Goal: Book appointment/travel/reservation

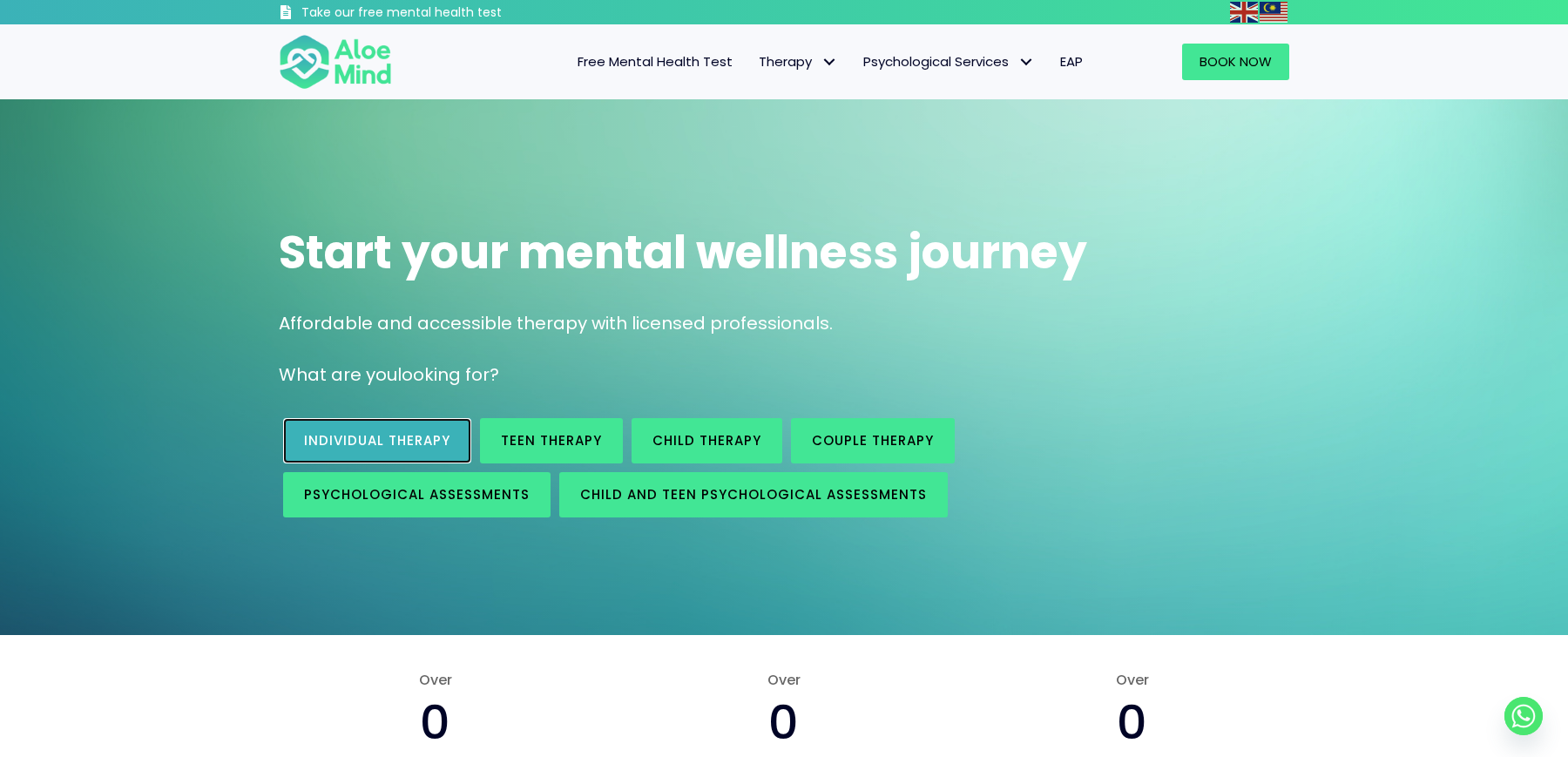
click at [434, 438] on span "Individual therapy" at bounding box center [377, 441] width 146 height 19
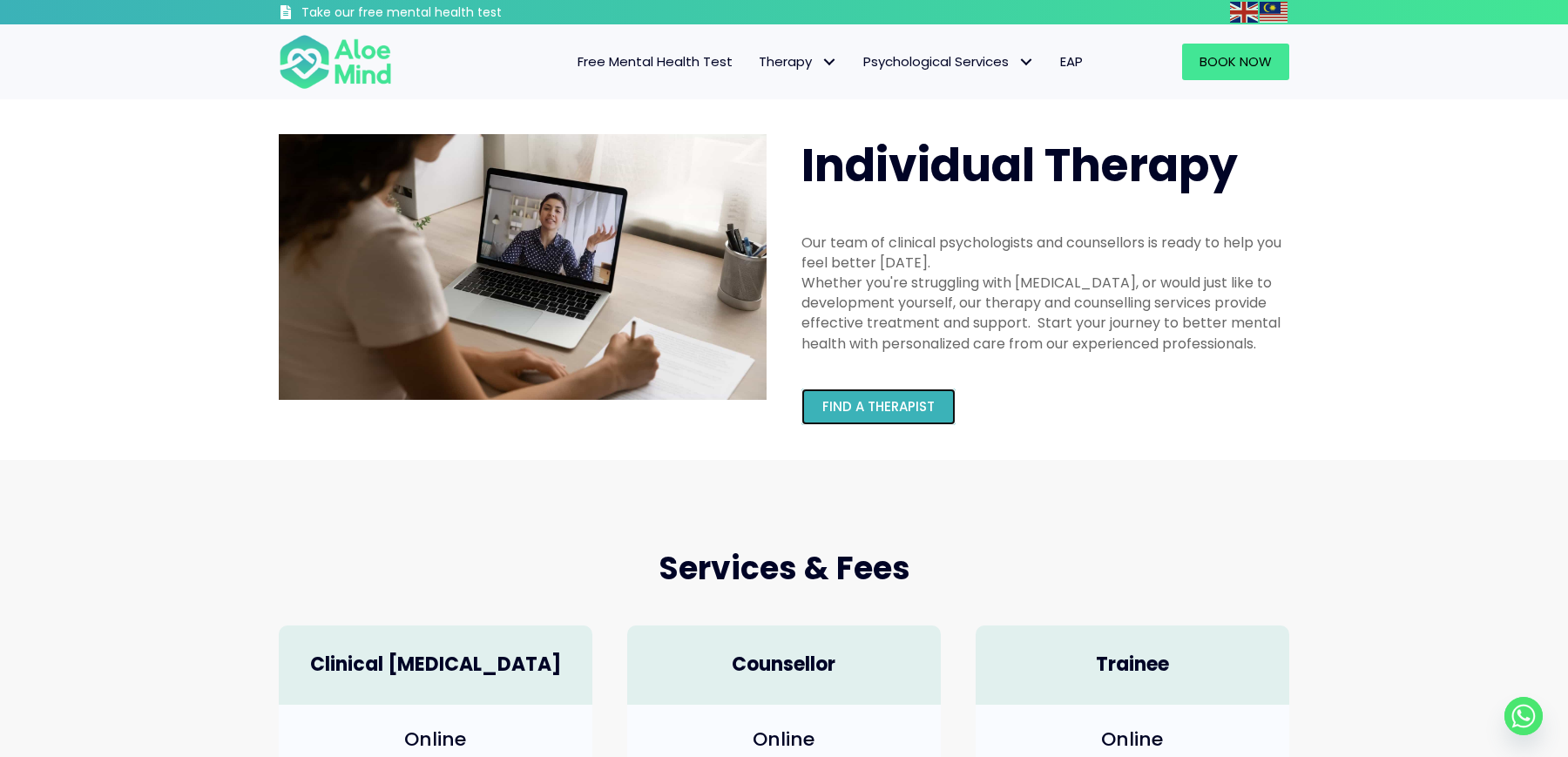
click at [888, 411] on span "Find a therapist" at bounding box center [879, 407] width 113 height 19
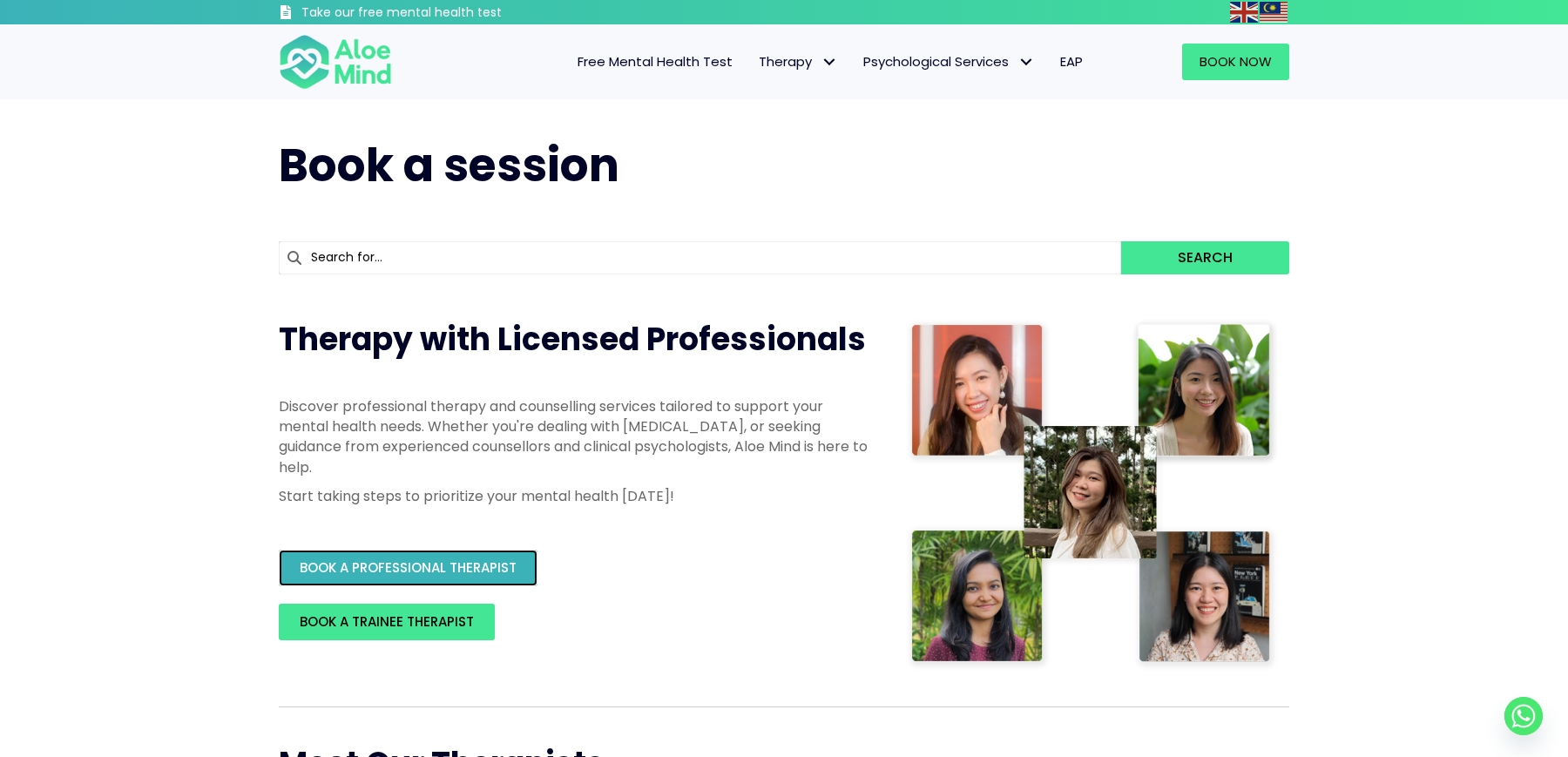
click at [432, 576] on span "BOOK A PROFESSIONAL THERAPIST" at bounding box center [408, 568] width 217 height 19
